Goal: Information Seeking & Learning: Learn about a topic

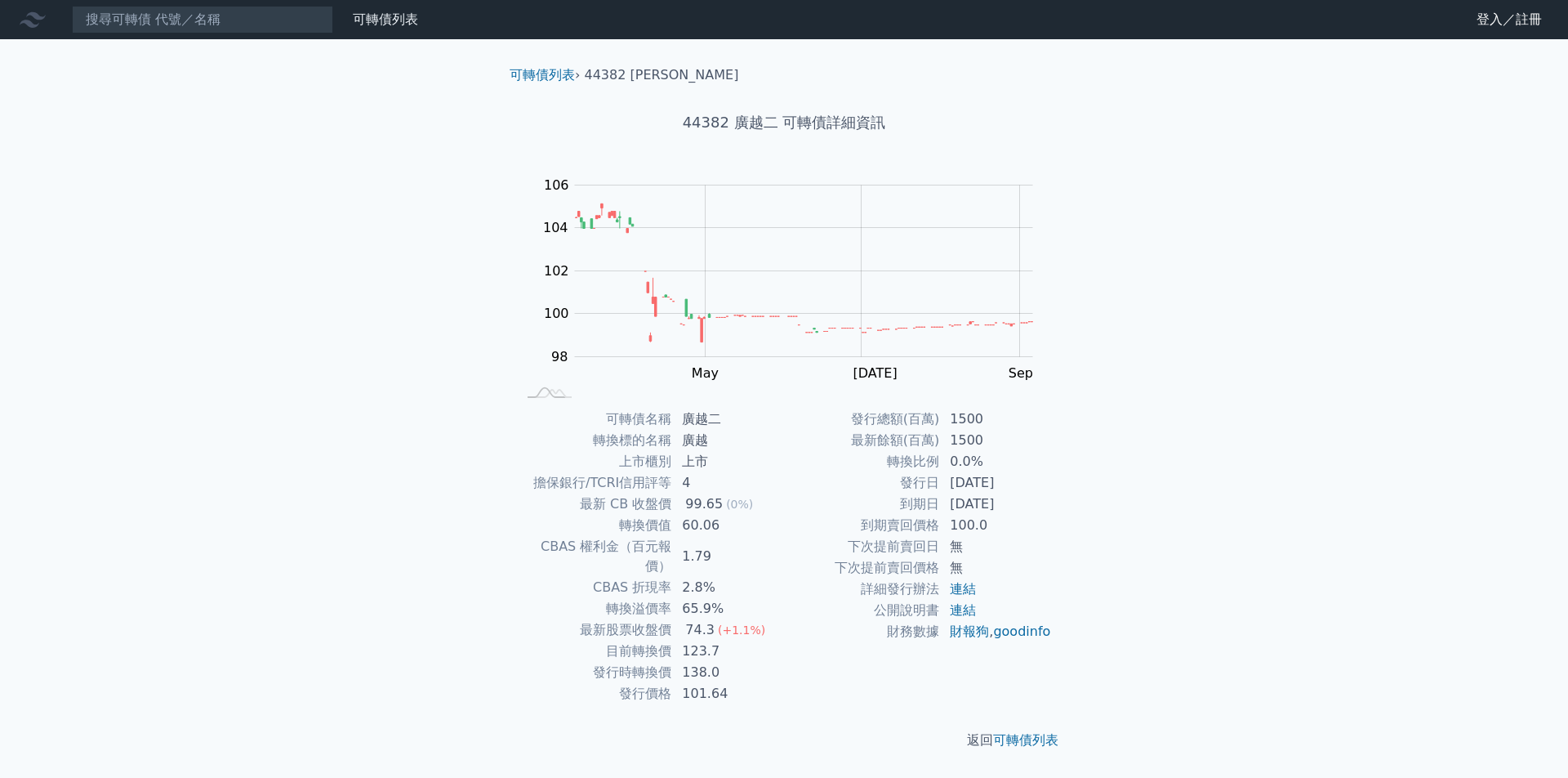
click at [1293, 524] on div "可轉債列表 財務數據 可轉債列表 財務數據 登入／註冊 登入／註冊 可轉債列表 › 44382 廣越二 44382 廣越二 可轉債詳細資訊 Zoom Out …" at bounding box center [784, 389] width 1568 height 778
